Goal: Information Seeking & Learning: Learn about a topic

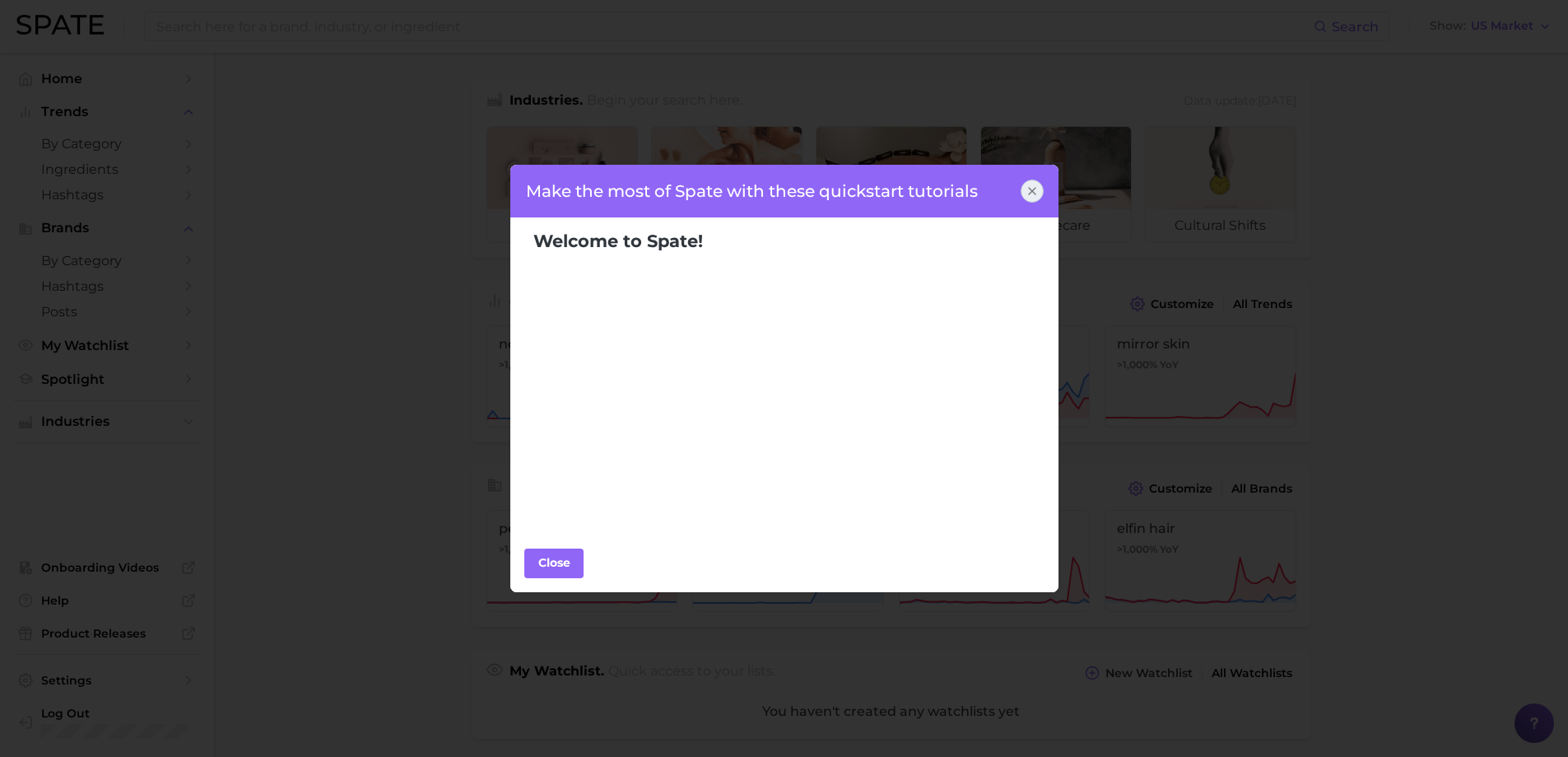
click at [1035, 186] on icon at bounding box center [1033, 191] width 14 height 14
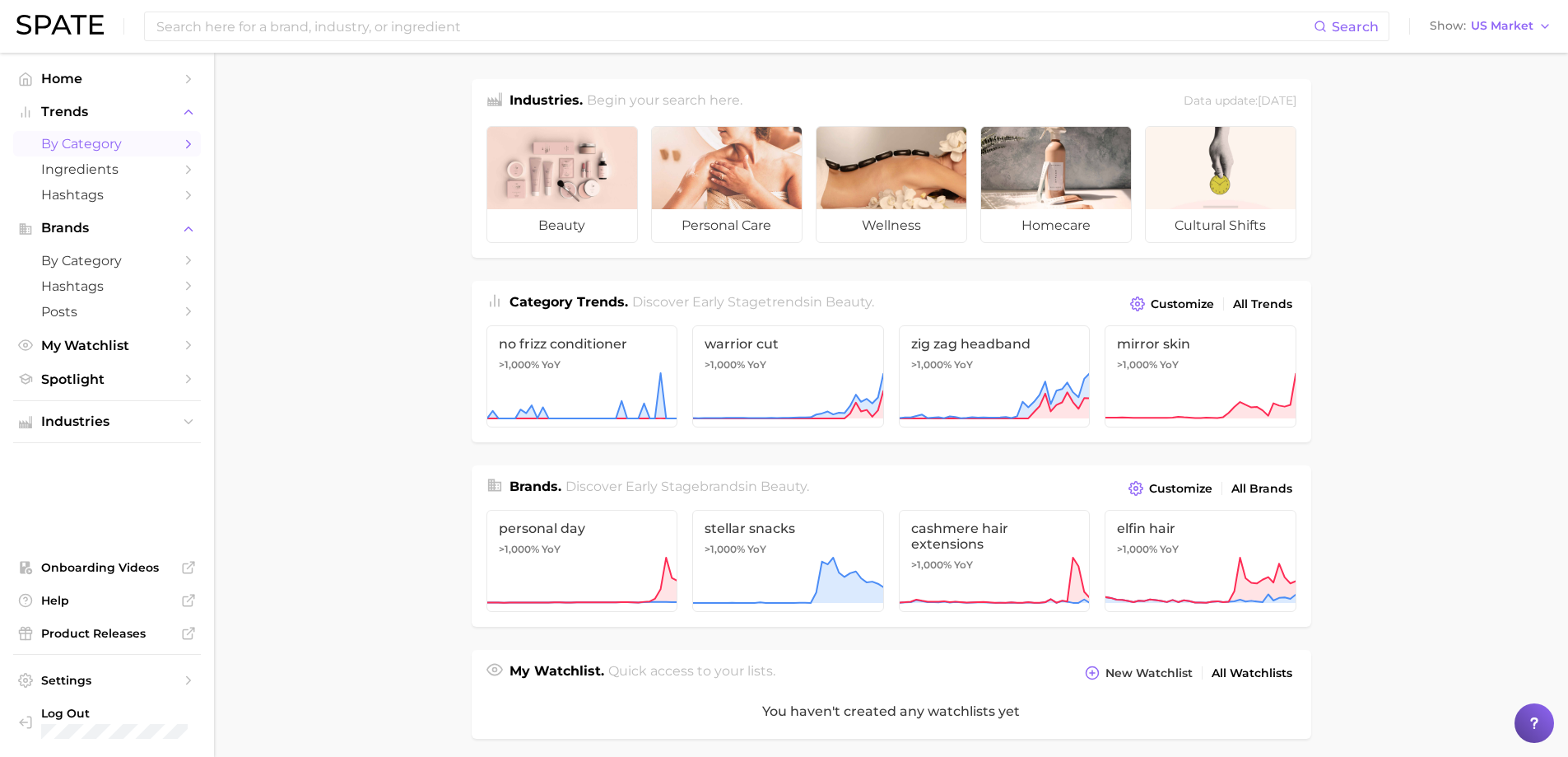
click at [113, 149] on span "by Category" at bounding box center [107, 144] width 132 height 16
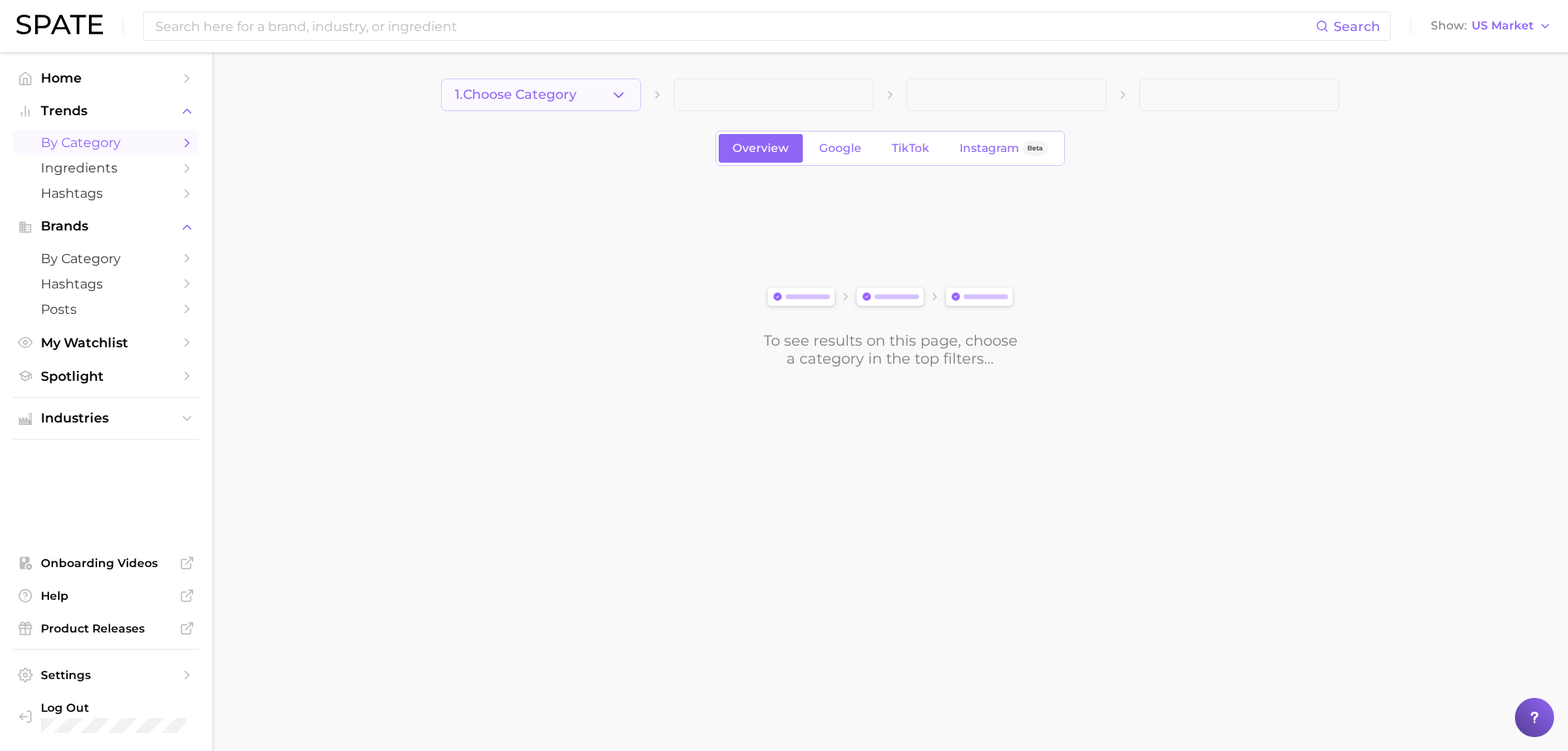
click at [615, 97] on icon "button" at bounding box center [619, 95] width 17 height 17
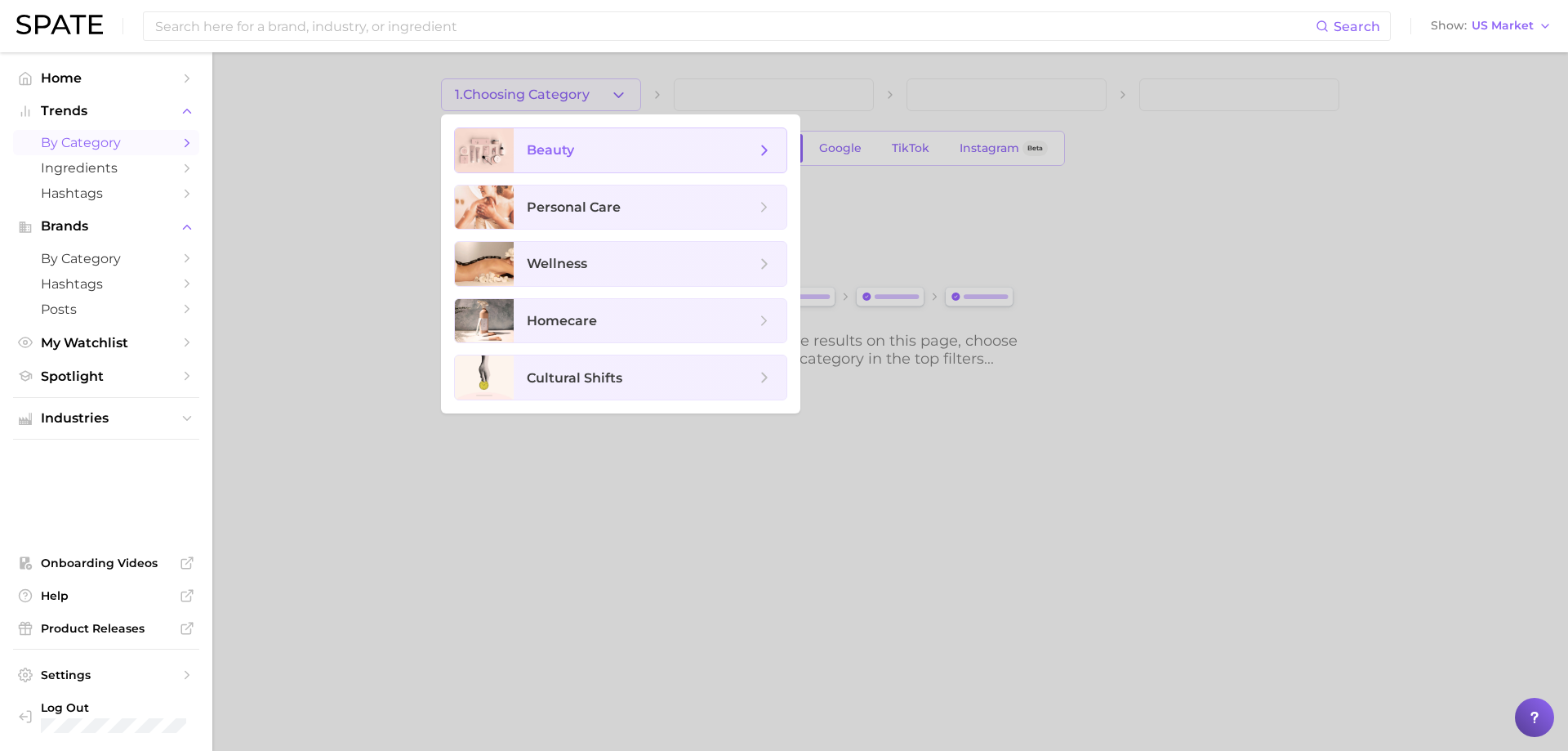
click at [609, 162] on span "beauty" at bounding box center [650, 150] width 273 height 44
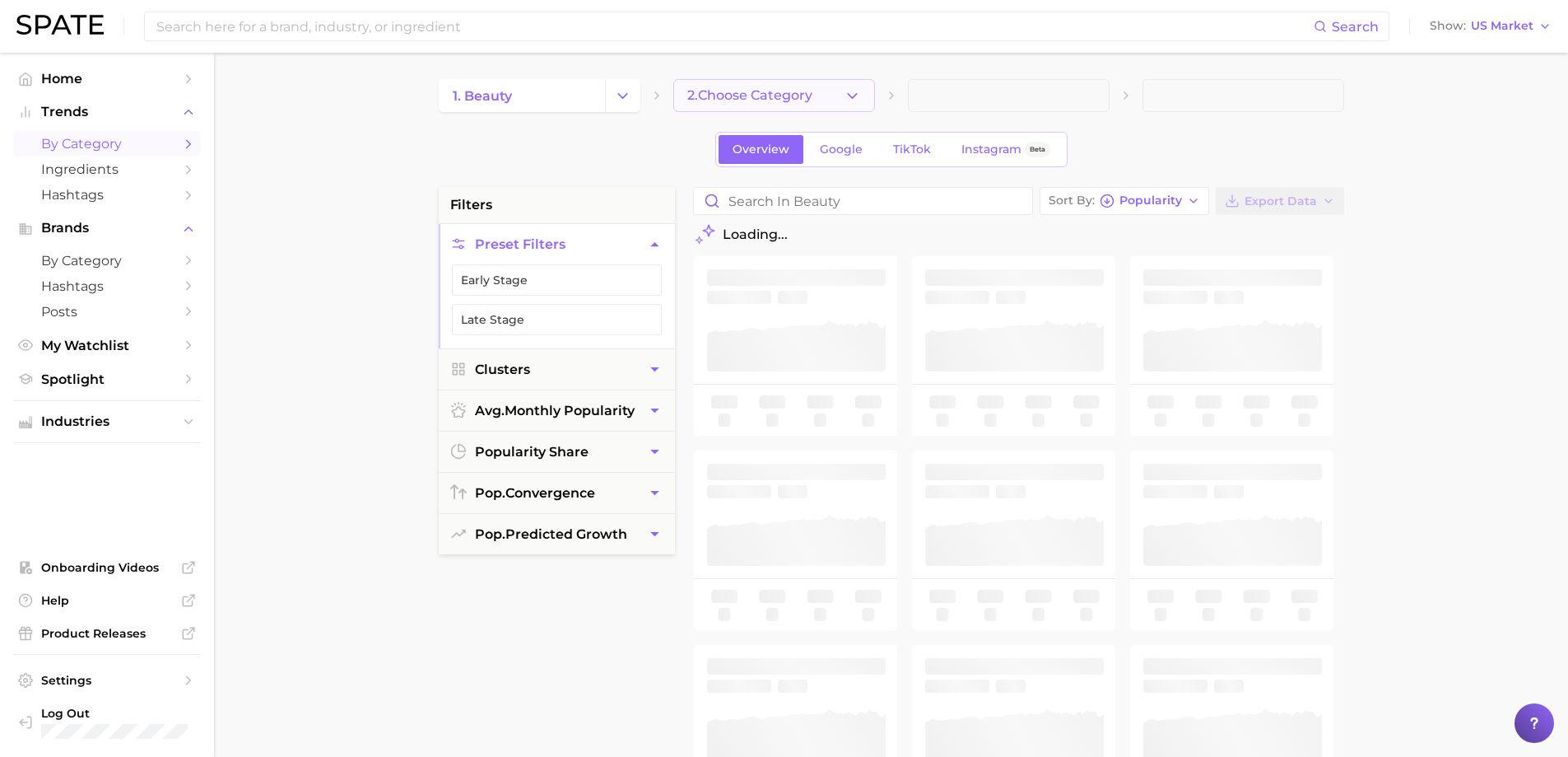
click at [774, 100] on span "2. Choose Category" at bounding box center [750, 95] width 125 height 15
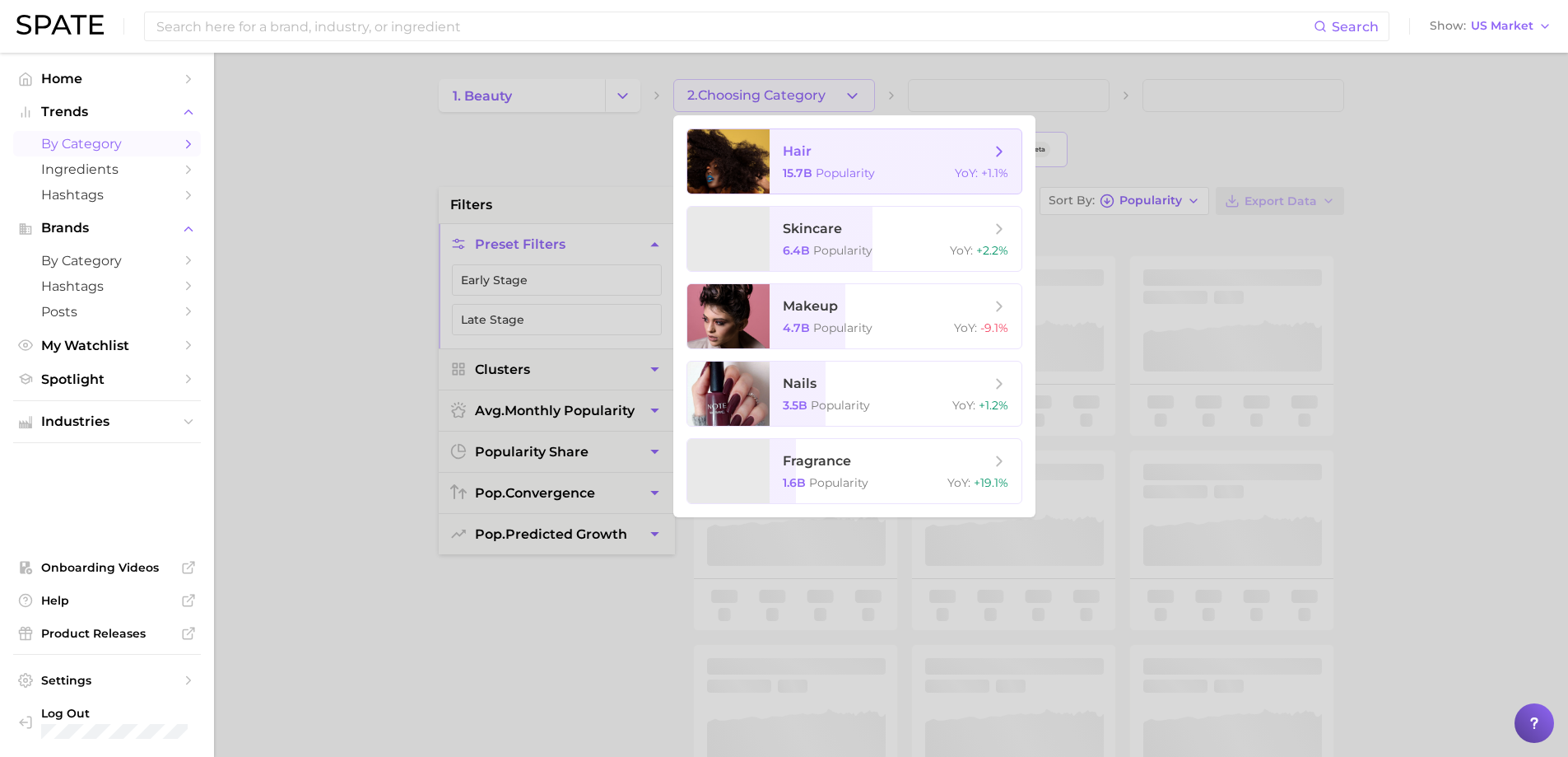
click at [791, 161] on span "hair 15.7b Popularity YoY : +1.1%" at bounding box center [895, 161] width 252 height 64
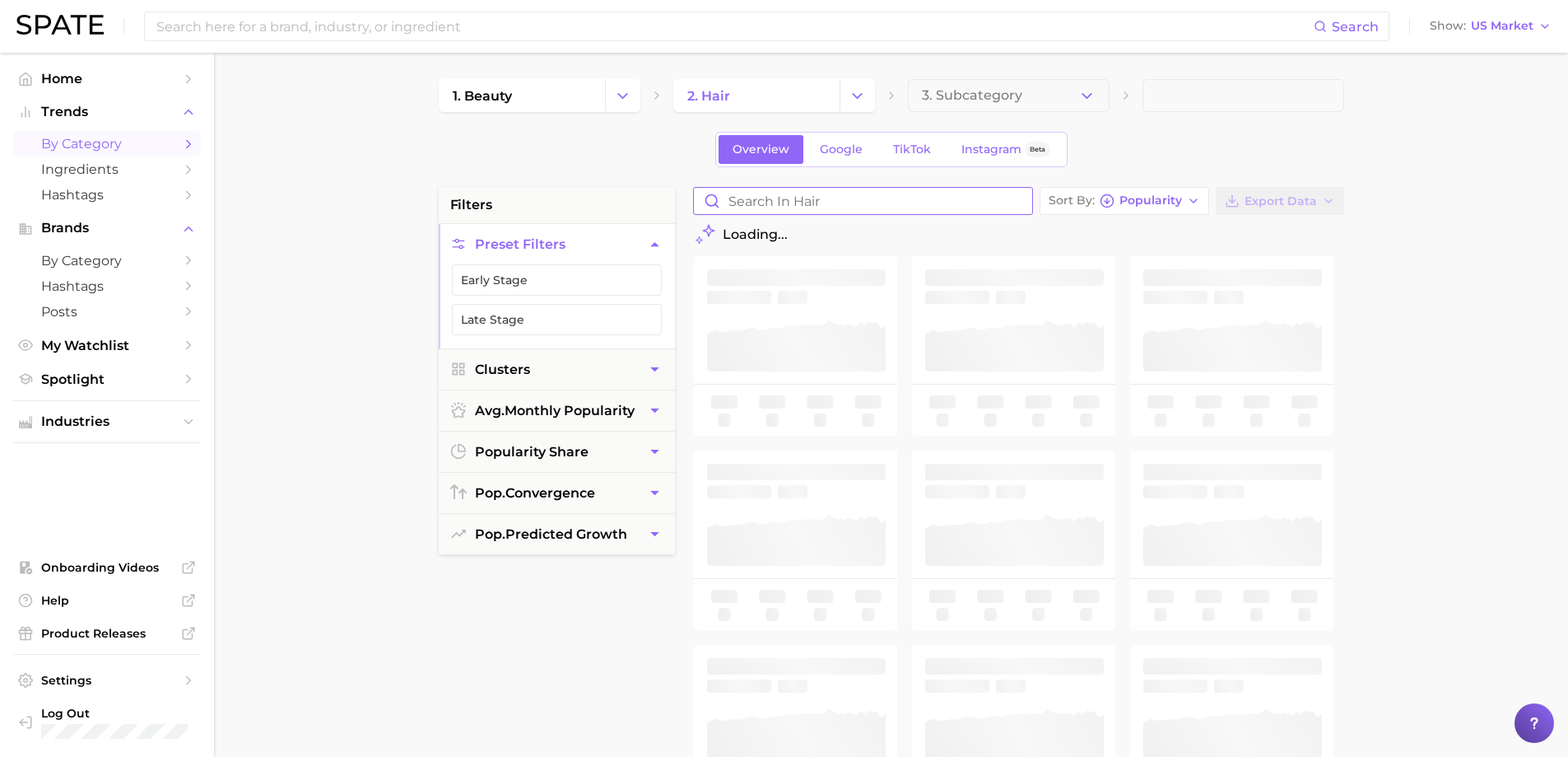
click at [937, 197] on input "Search in hair" at bounding box center [863, 200] width 338 height 26
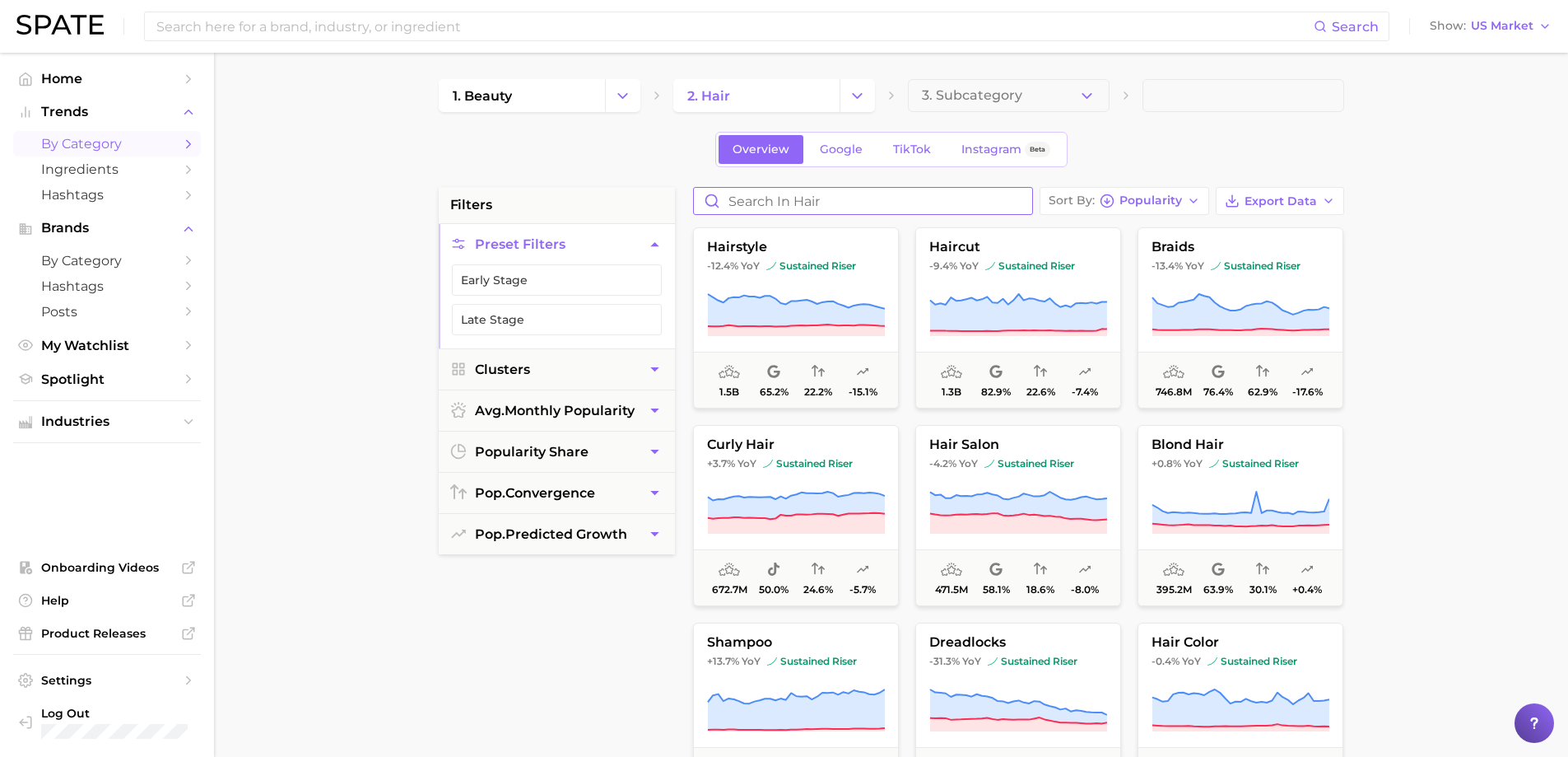
click at [937, 197] on input "Search in hair" at bounding box center [863, 200] width 338 height 26
type input "lightening spray"
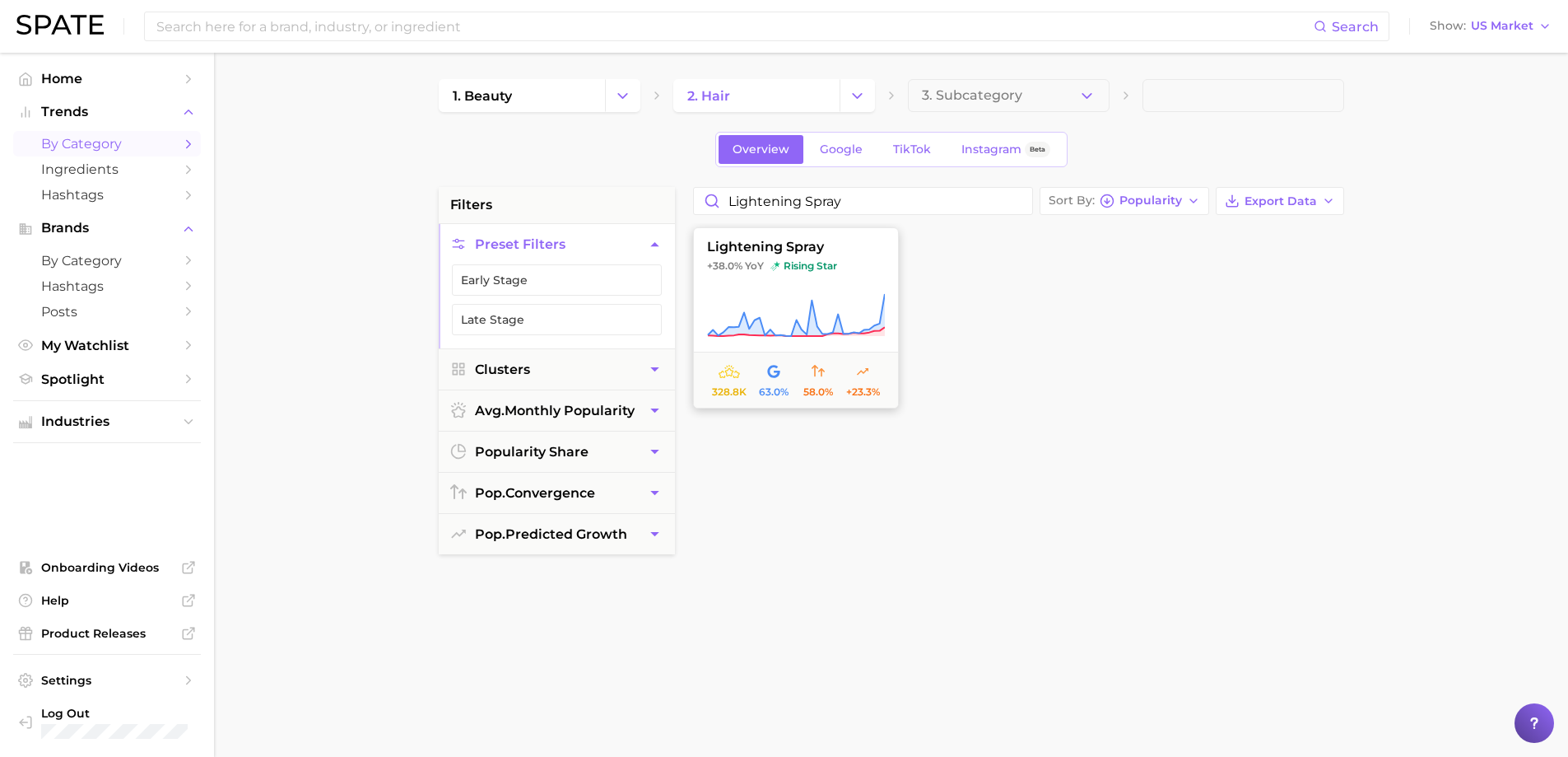
click at [833, 290] on button "lightening spray +38.0% YoY rising star 328.8k 63.0% 58.0% +23.3%" at bounding box center [797, 318] width 206 height 181
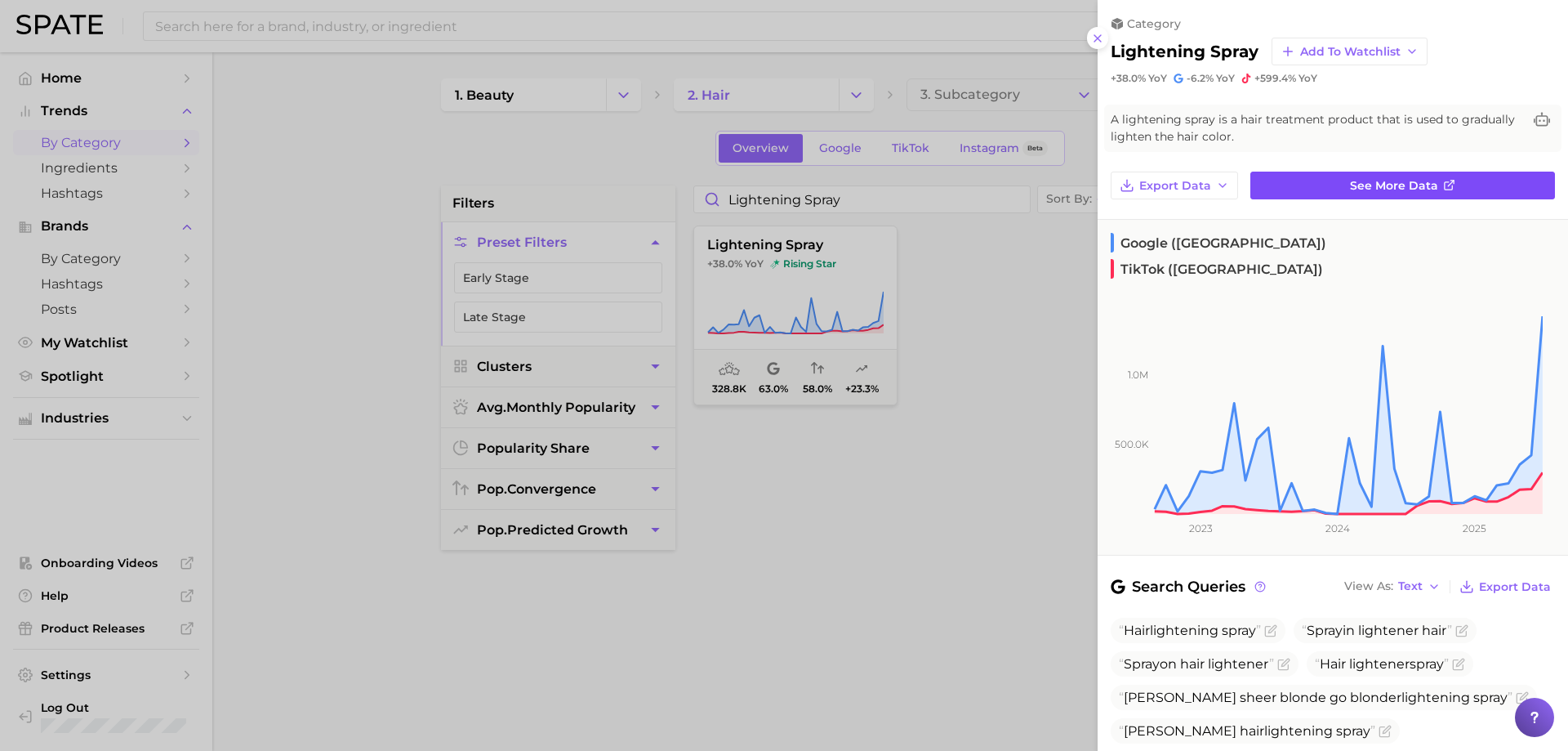
click at [1314, 174] on link "See more data" at bounding box center [1402, 185] width 305 height 28
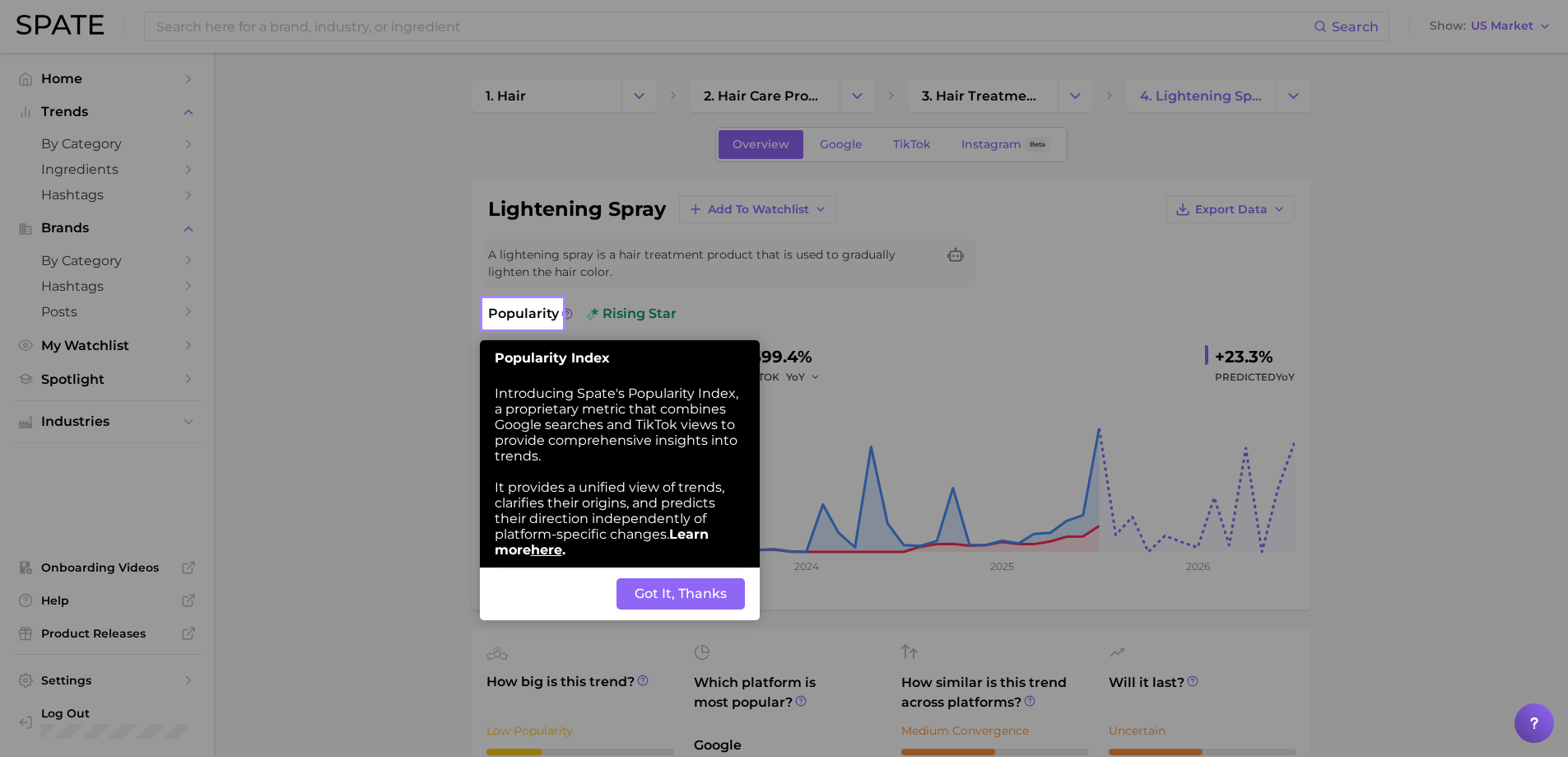
click at [688, 593] on button "Got It, Thanks" at bounding box center [681, 594] width 128 height 31
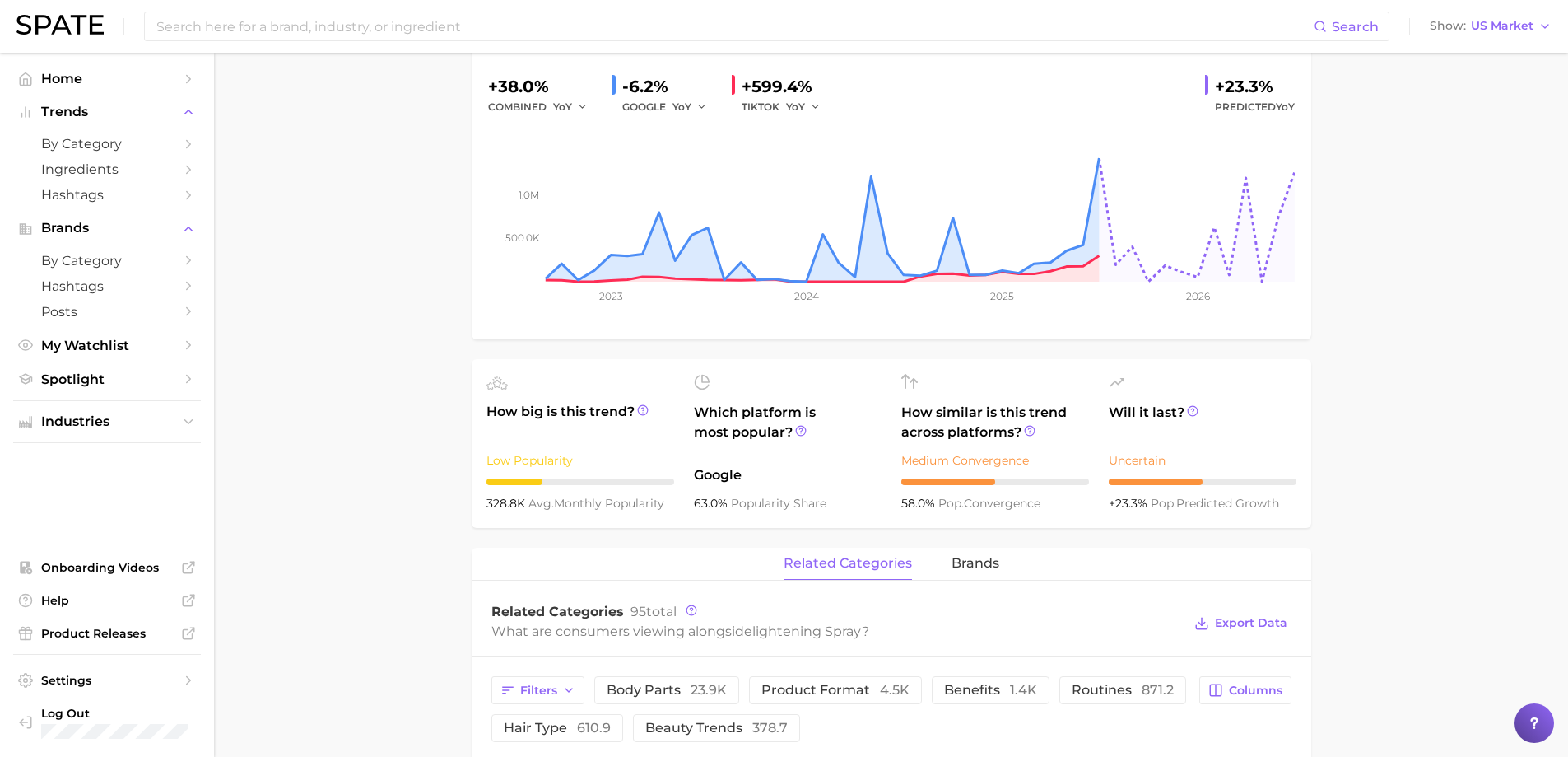
scroll to position [296, 0]
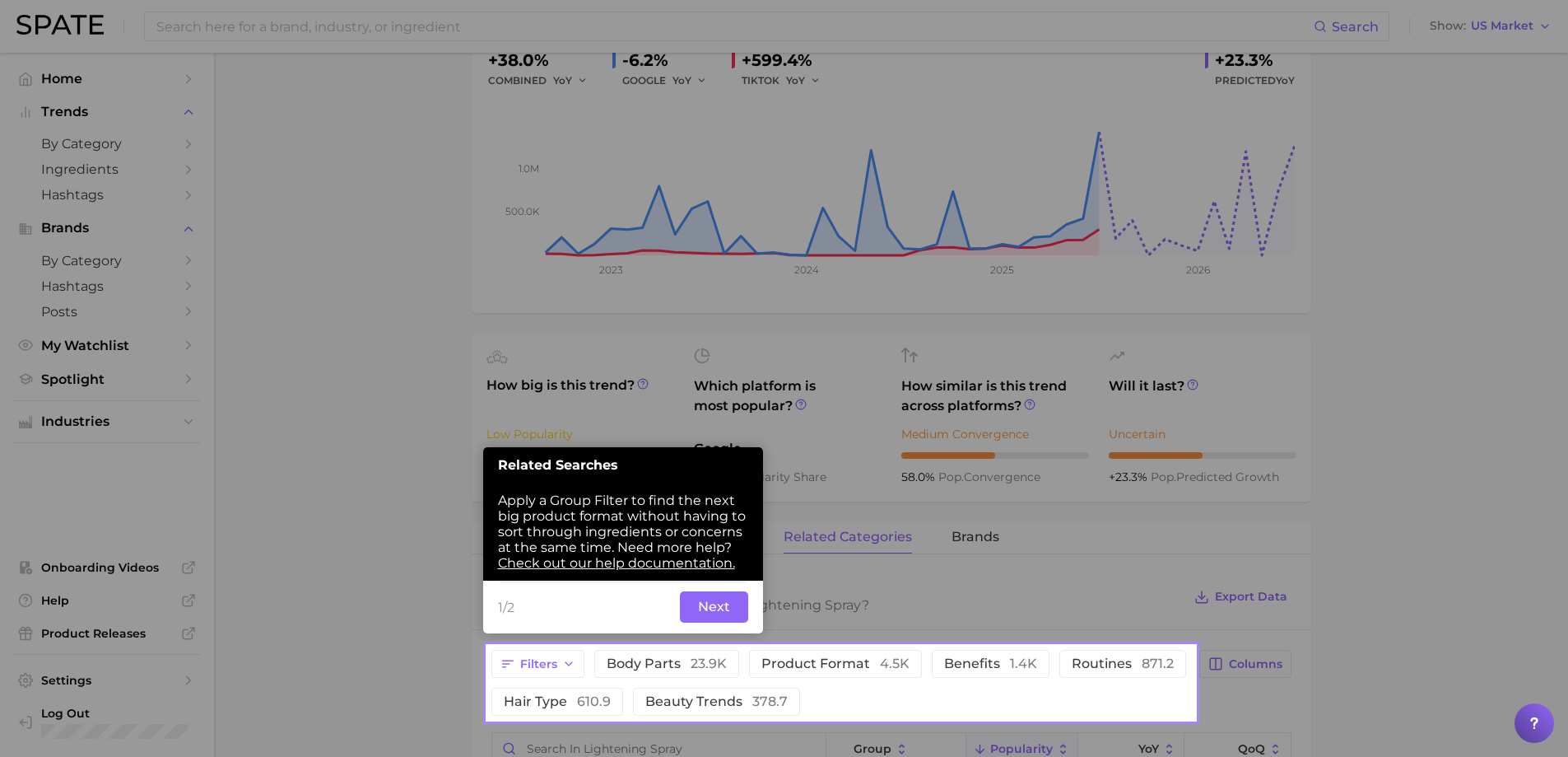
click at [730, 612] on button "Next" at bounding box center [714, 606] width 68 height 31
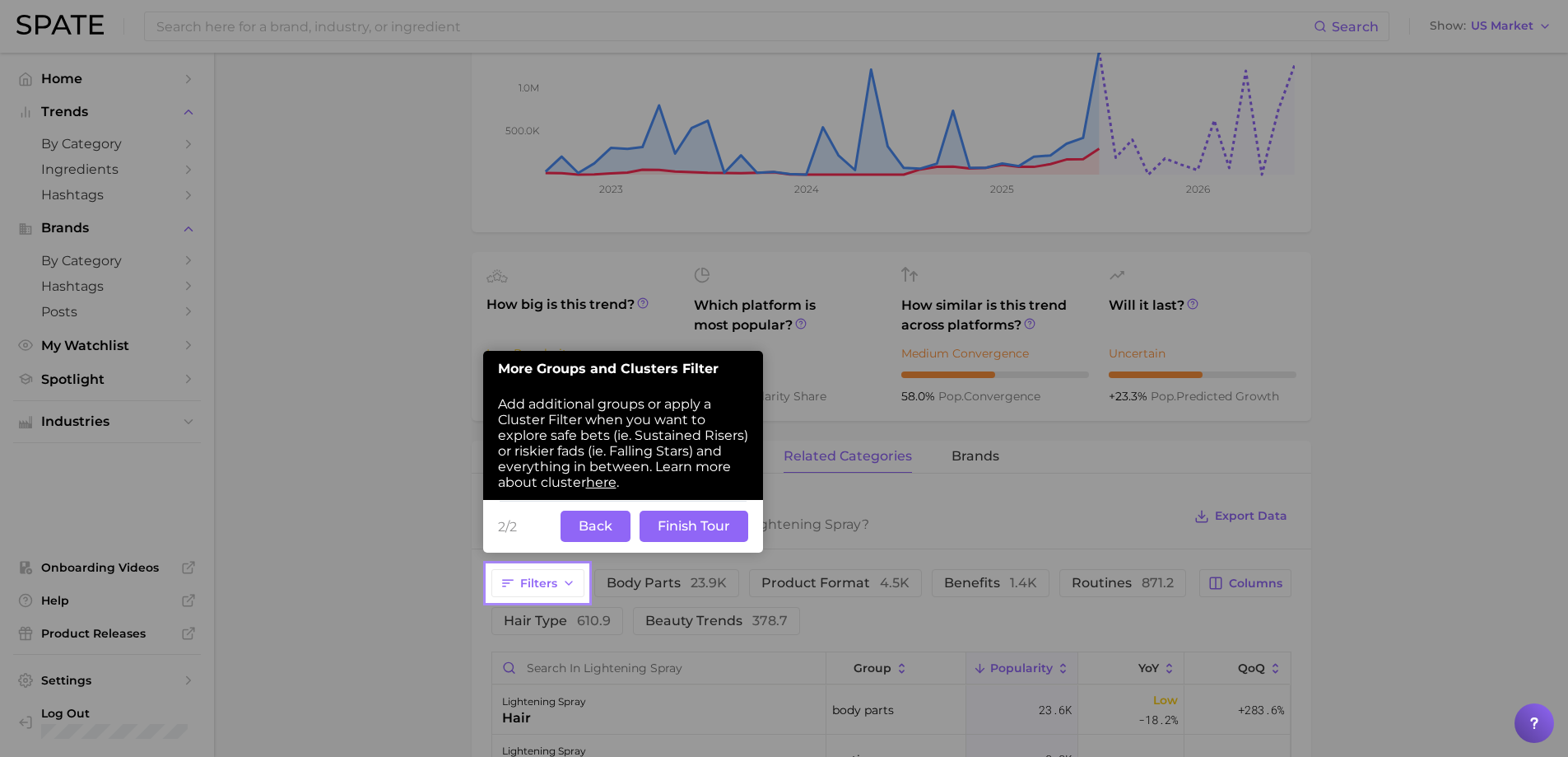
scroll to position [378, 0]
click at [597, 529] on button "Back" at bounding box center [596, 526] width 70 height 31
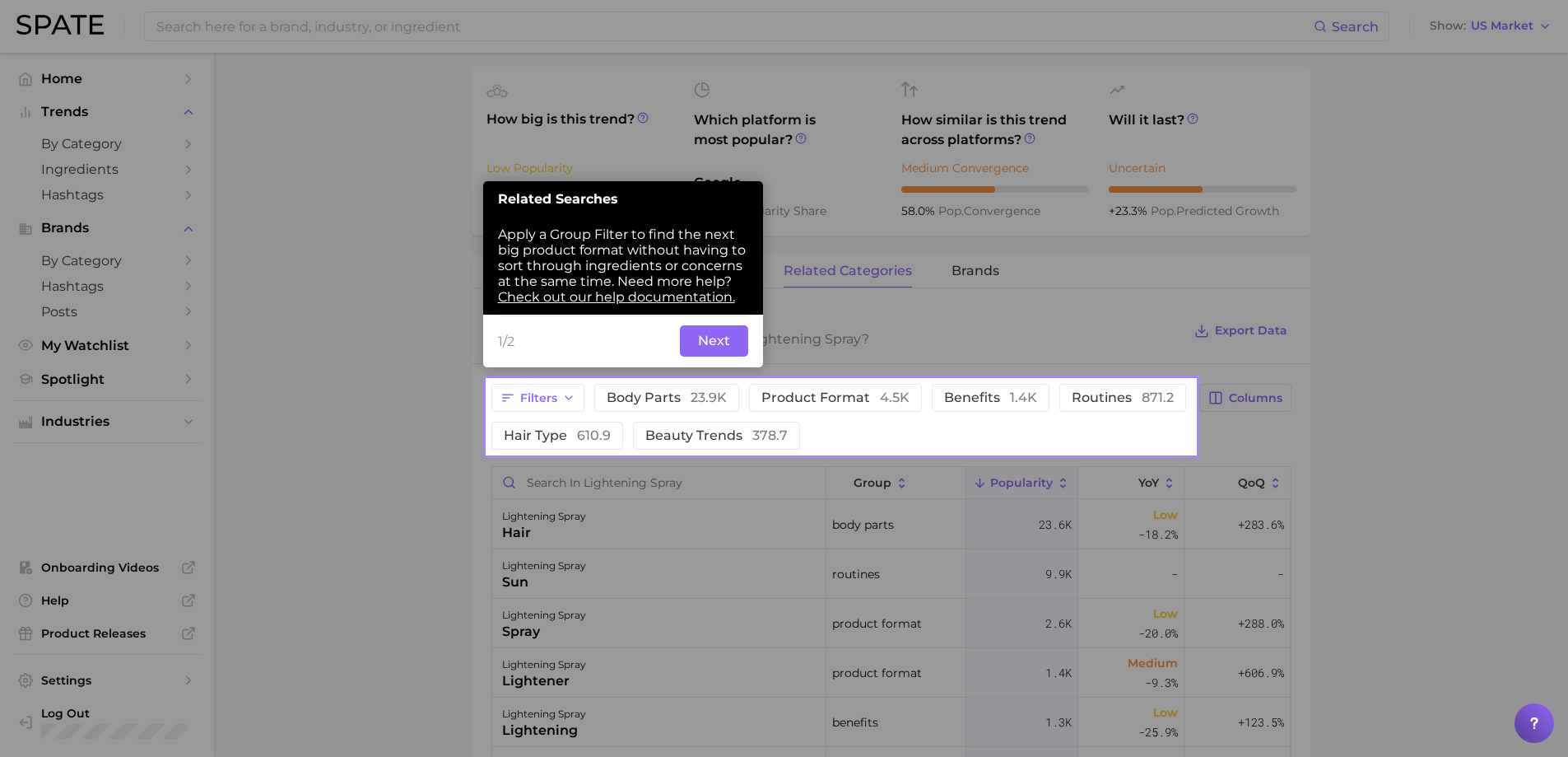
scroll to position [564, 0]
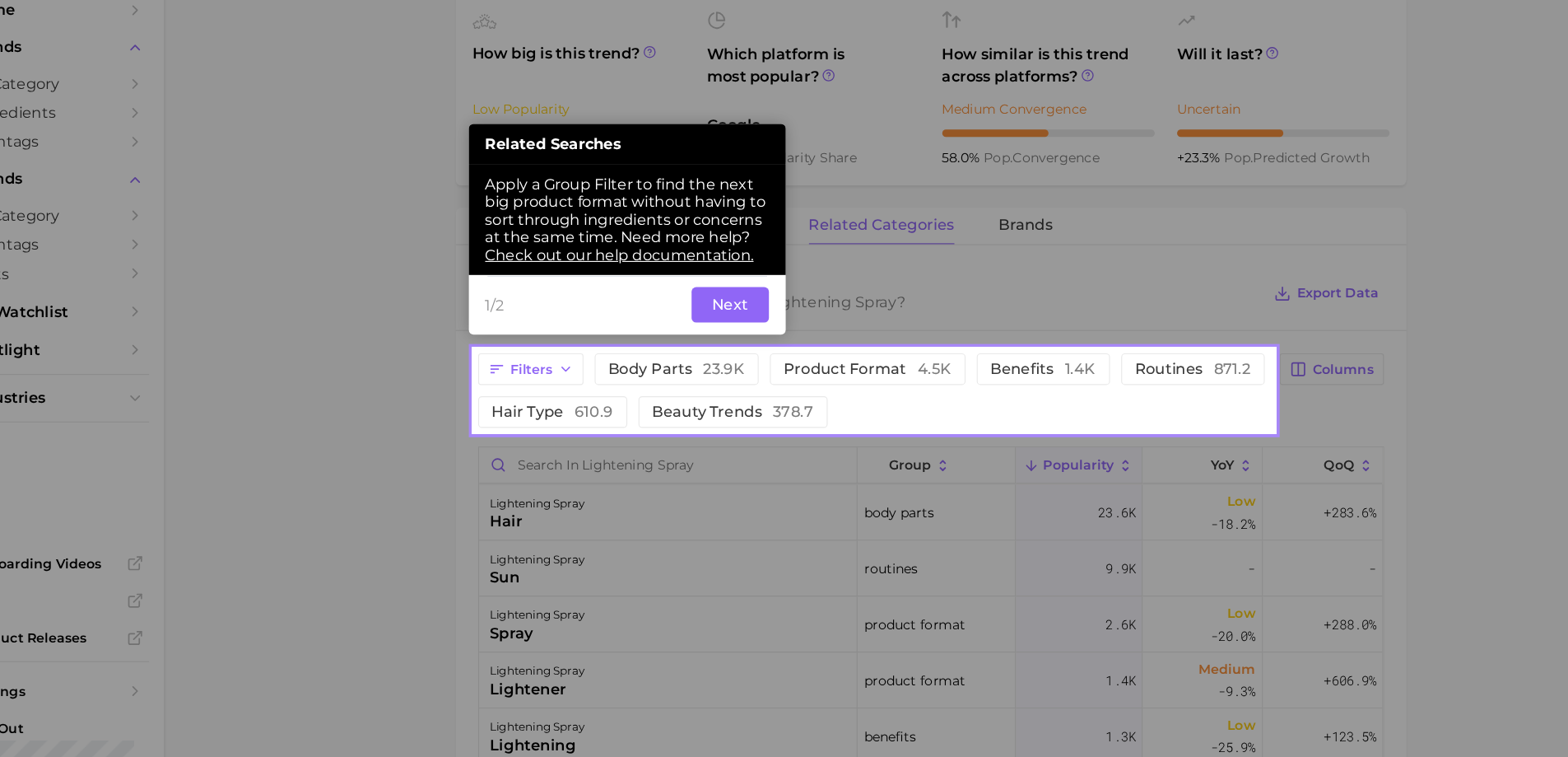
click at [719, 336] on button "Next" at bounding box center [714, 339] width 68 height 31
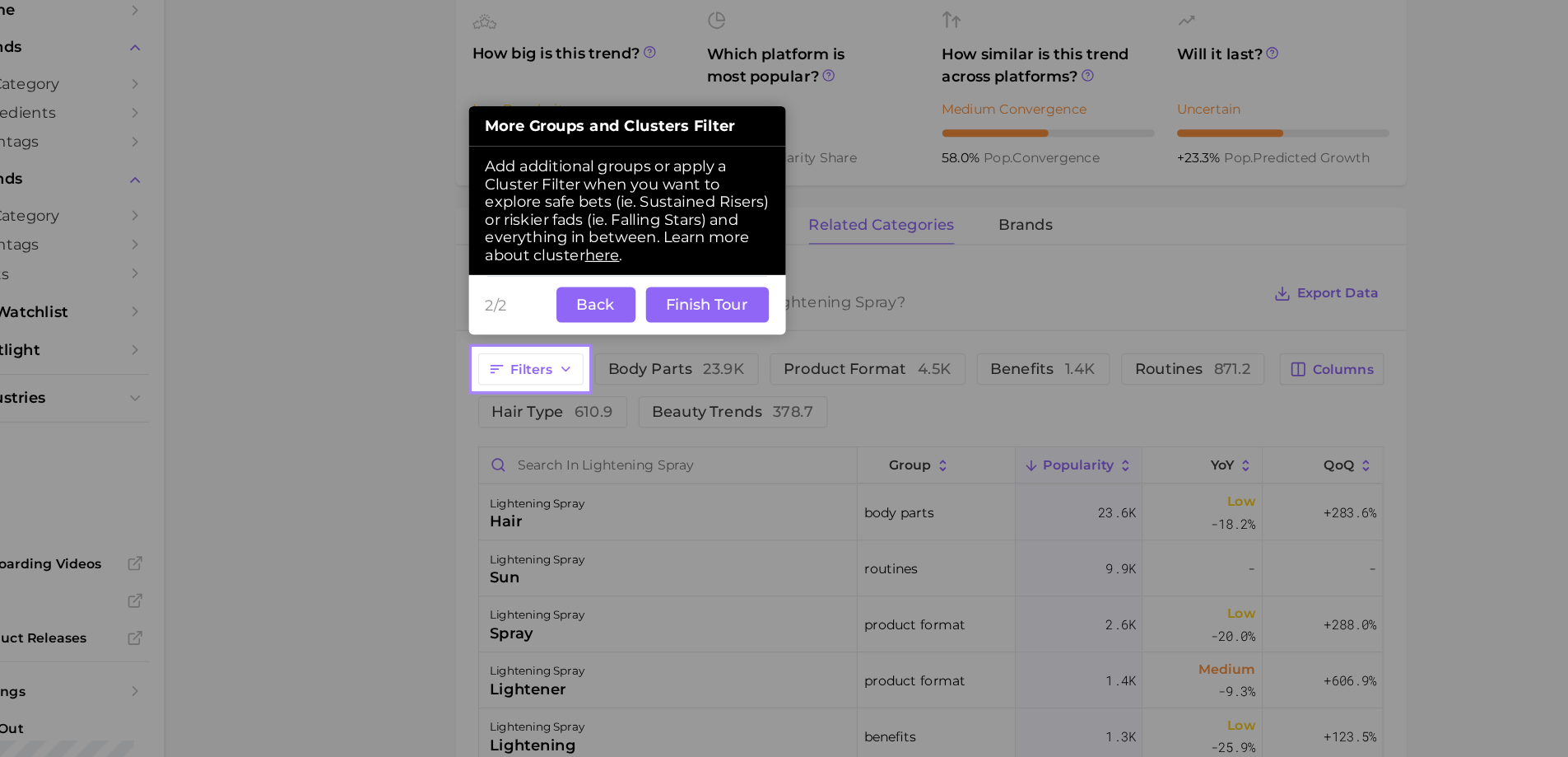
click at [685, 336] on button "Finish Tour" at bounding box center [694, 339] width 109 height 31
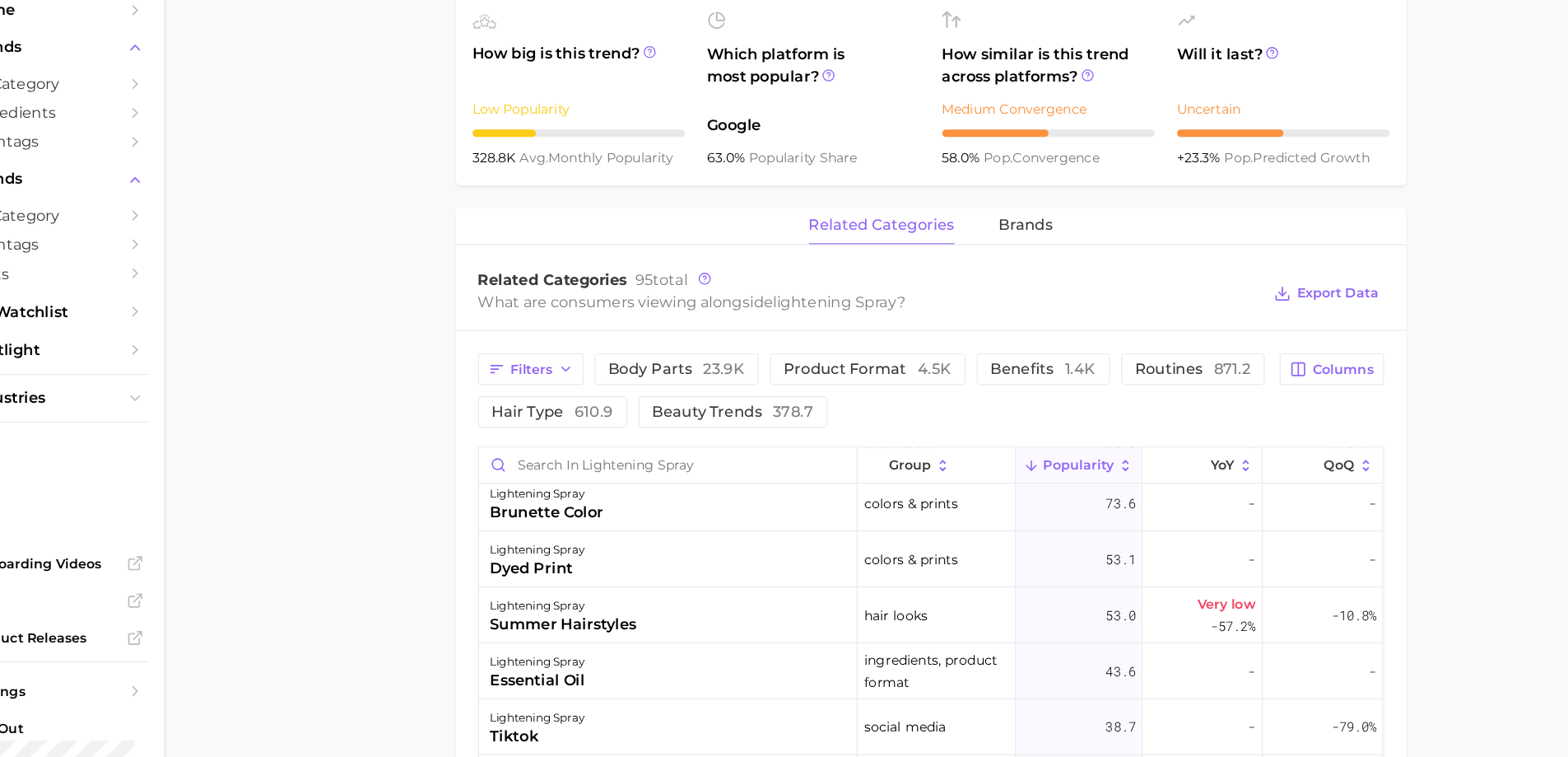
scroll to position [1006, 0]
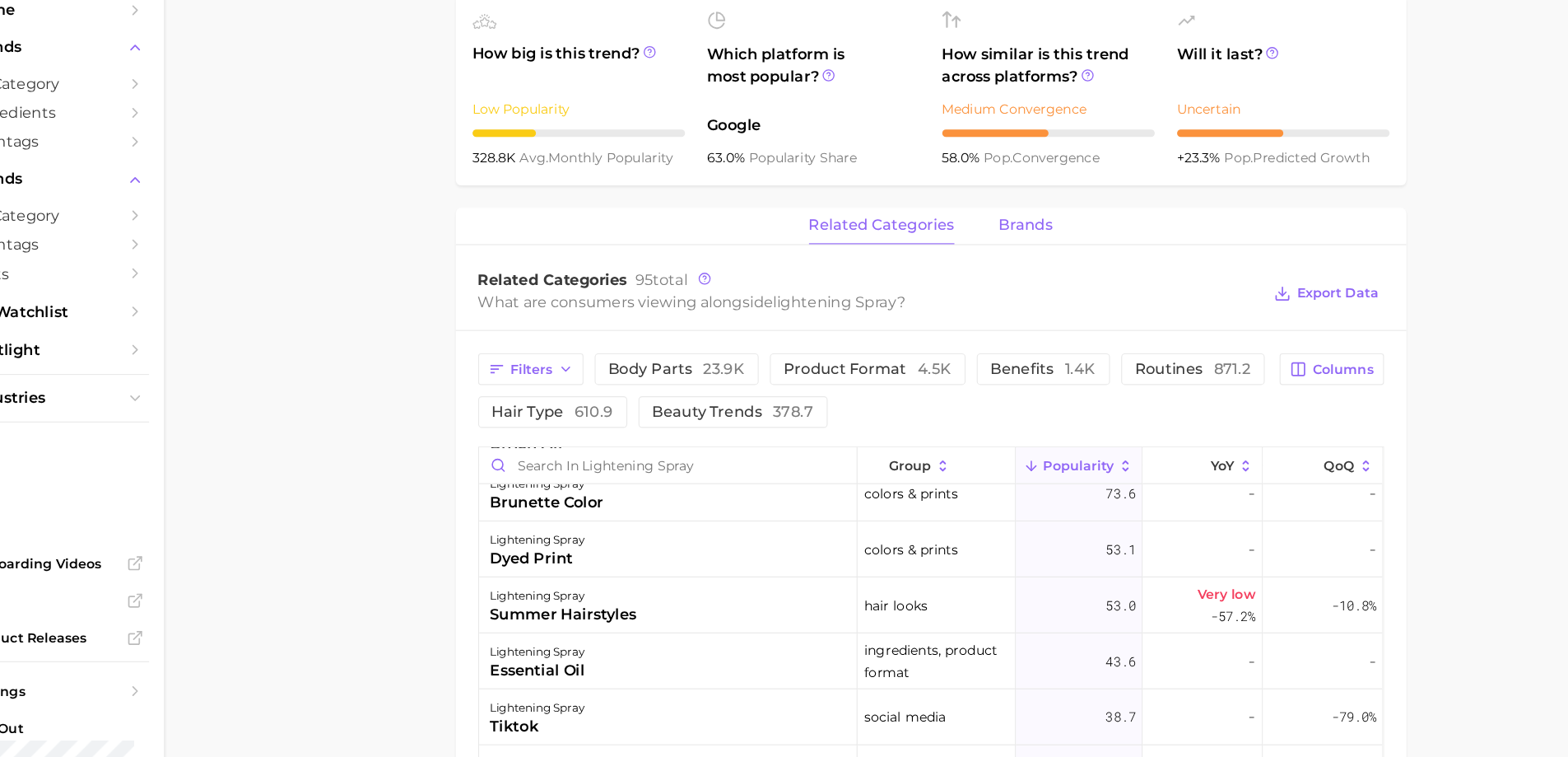
click at [987, 270] on span "brands" at bounding box center [975, 268] width 48 height 15
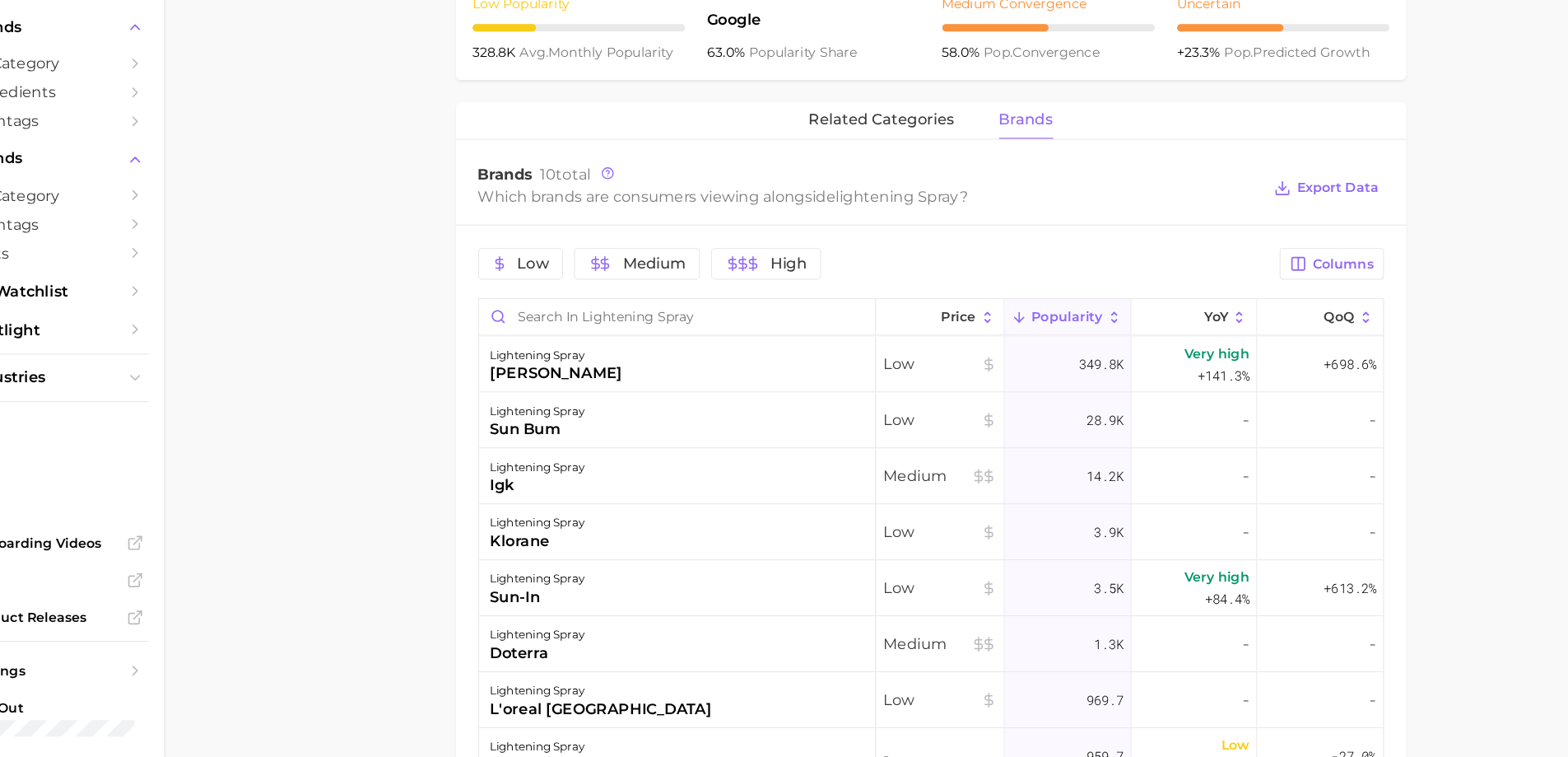
scroll to position [642, 0]
